Goal: Obtain resource: Download file/media

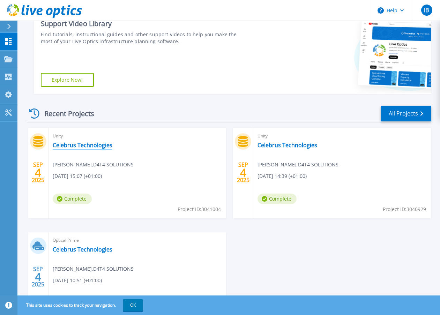
scroll to position [105, 0]
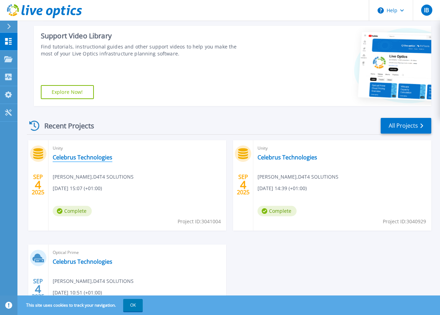
click at [64, 156] on link "Celebrus Technologies" at bounding box center [83, 157] width 60 height 7
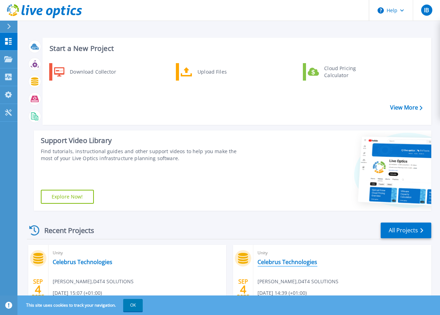
click at [286, 262] on link "Celebrus Technologies" at bounding box center [287, 261] width 60 height 7
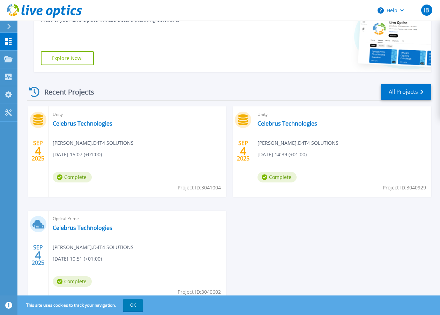
scroll to position [139, 0]
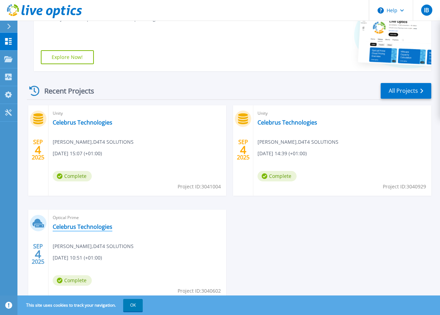
click at [69, 224] on link "Celebrus Technologies" at bounding box center [83, 226] width 60 height 7
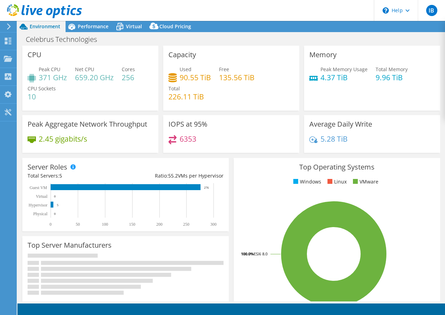
select select "EULondon"
select select "GBP"
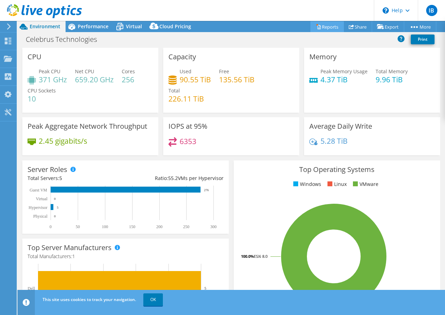
click at [324, 27] on link "Reports" at bounding box center [326, 26] width 33 height 11
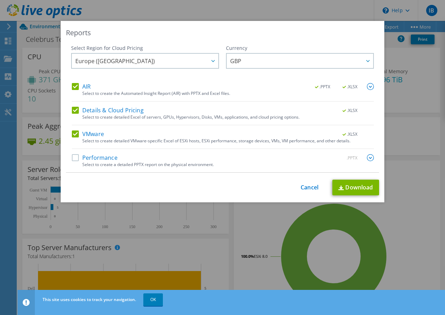
click at [367, 159] on img at bounding box center [370, 157] width 7 height 7
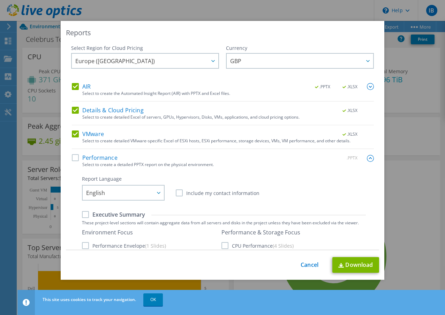
click at [72, 157] on label "Performance" at bounding box center [95, 157] width 46 height 7
click at [0, 0] on input "Performance" at bounding box center [0, 0] width 0 height 0
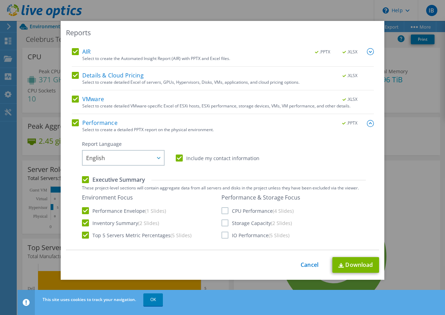
scroll to position [70, 0]
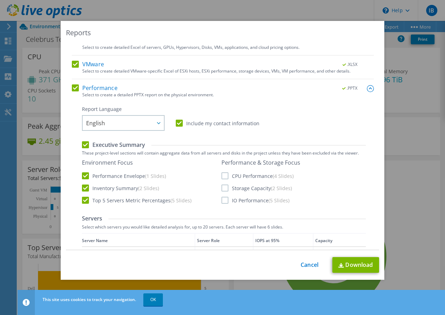
click at [176, 121] on label "Include my contact information" at bounding box center [218, 123] width 84 height 7
click at [0, 0] on input "Include my contact information" at bounding box center [0, 0] width 0 height 0
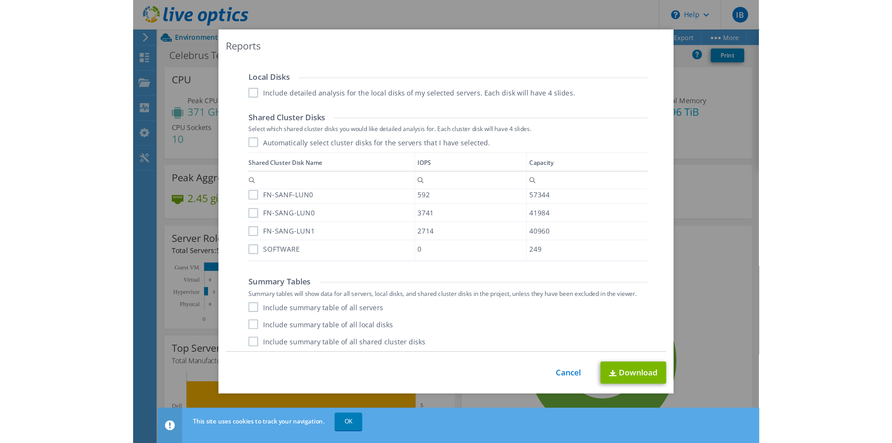
scroll to position [354, 0]
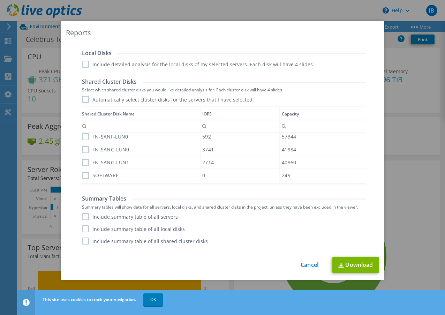
click at [82, 217] on label "Include summary table of all servers" at bounding box center [130, 216] width 96 height 7
click at [0, 0] on input "Include summary table of all servers" at bounding box center [0, 0] width 0 height 0
click at [82, 231] on label "Include summary table of all local disks" at bounding box center [133, 228] width 103 height 7
click at [0, 0] on input "Include summary table of all local disks" at bounding box center [0, 0] width 0 height 0
click at [82, 242] on label "Include summary table of all shared cluster disks" at bounding box center [145, 240] width 126 height 7
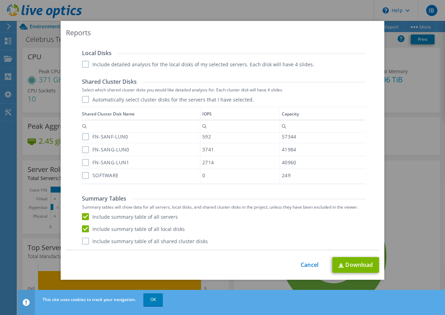
click at [0, 0] on input "Include summary table of all shared cluster disks" at bounding box center [0, 0] width 0 height 0
click at [346, 268] on link "Download" at bounding box center [355, 265] width 47 height 16
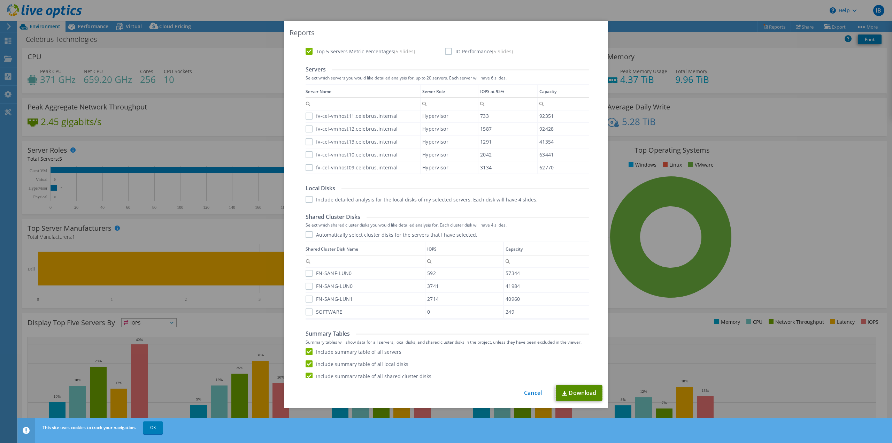
scroll to position [226, 0]
